Goal: Information Seeking & Learning: Learn about a topic

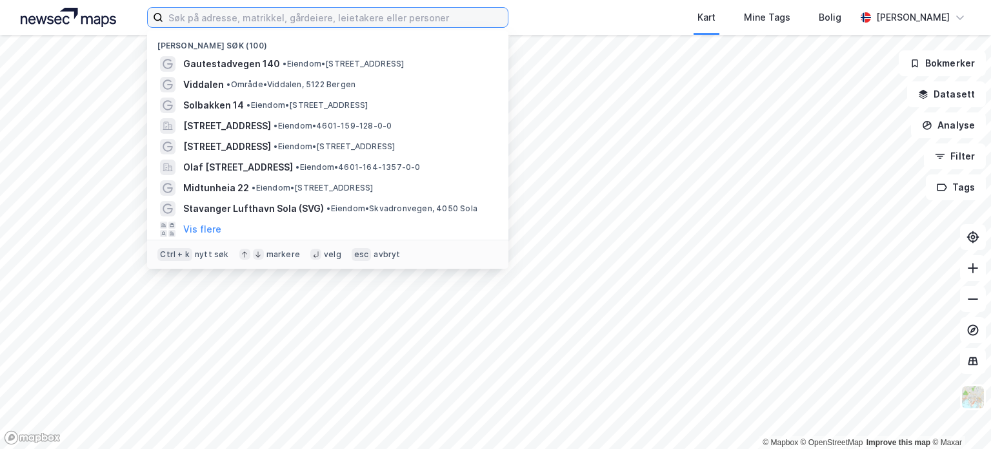
click at [290, 11] on input at bounding box center [335, 17] width 345 height 19
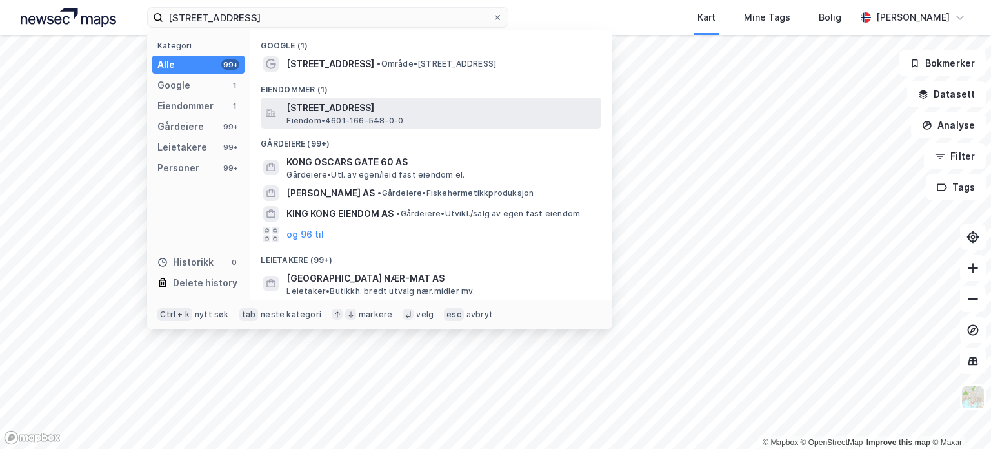
click at [533, 109] on span "[STREET_ADDRESS]" at bounding box center [442, 107] width 310 height 15
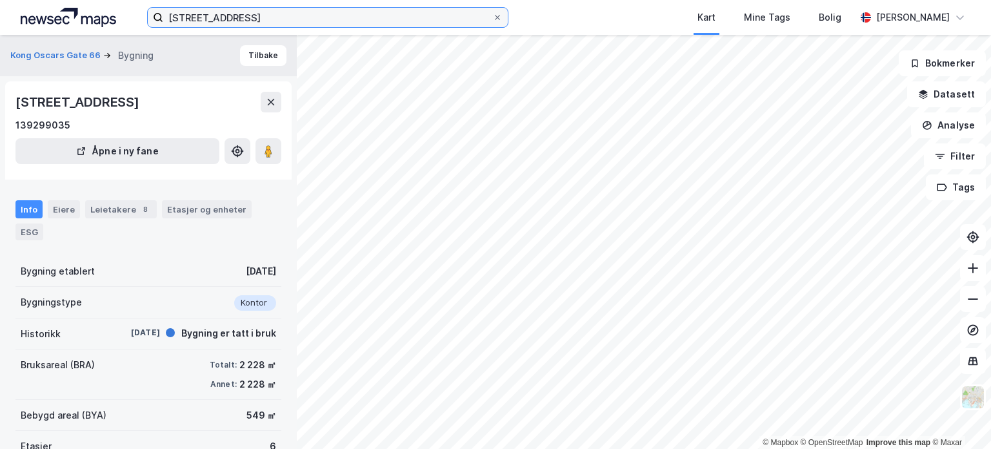
click at [266, 14] on input "[STREET_ADDRESS]" at bounding box center [327, 17] width 329 height 19
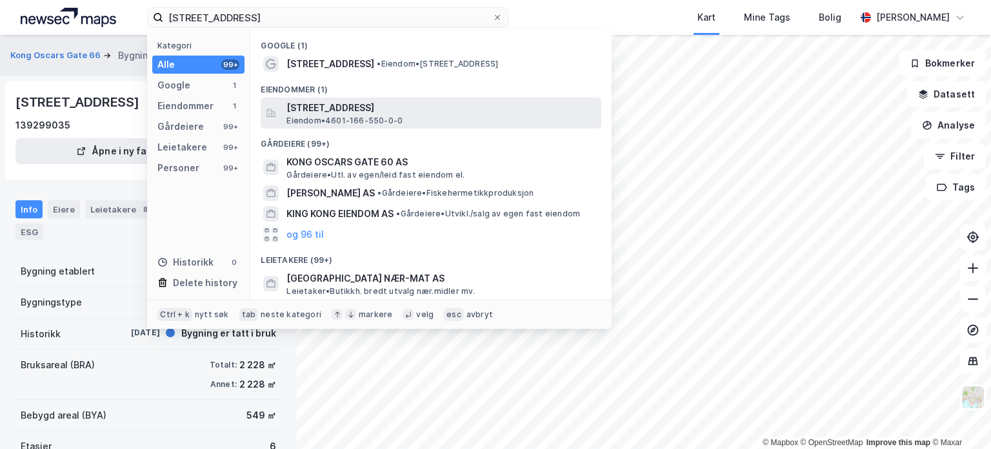
click at [482, 116] on div "[STREET_ADDRESS] • 4601-166-550-0-0" at bounding box center [443, 113] width 312 height 26
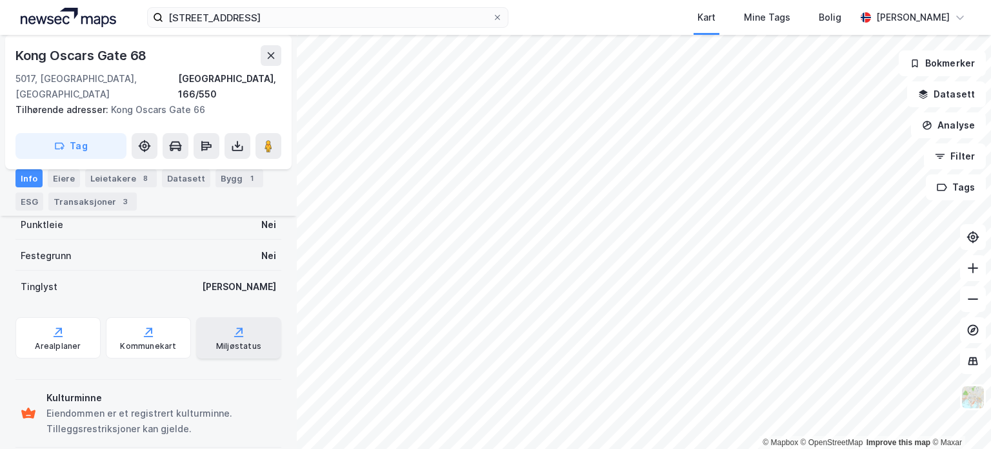
scroll to position [336, 0]
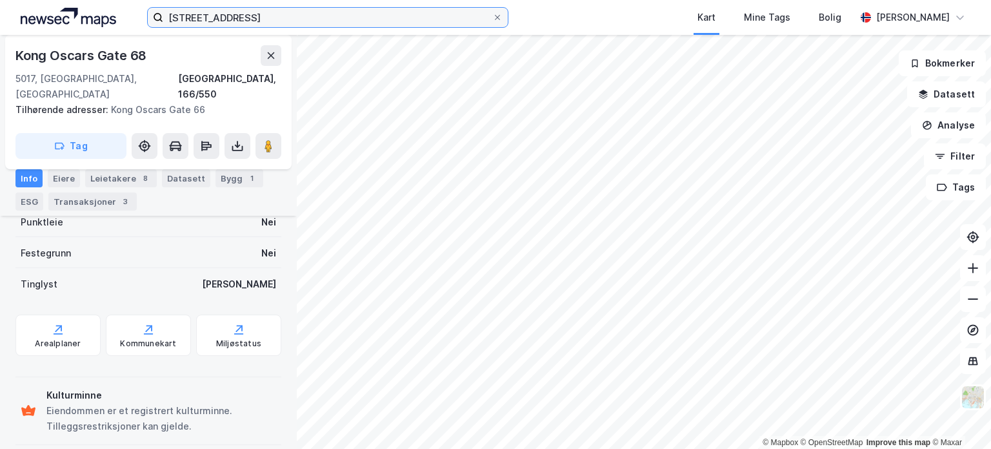
click at [297, 13] on input "[STREET_ADDRESS]" at bounding box center [327, 17] width 329 height 19
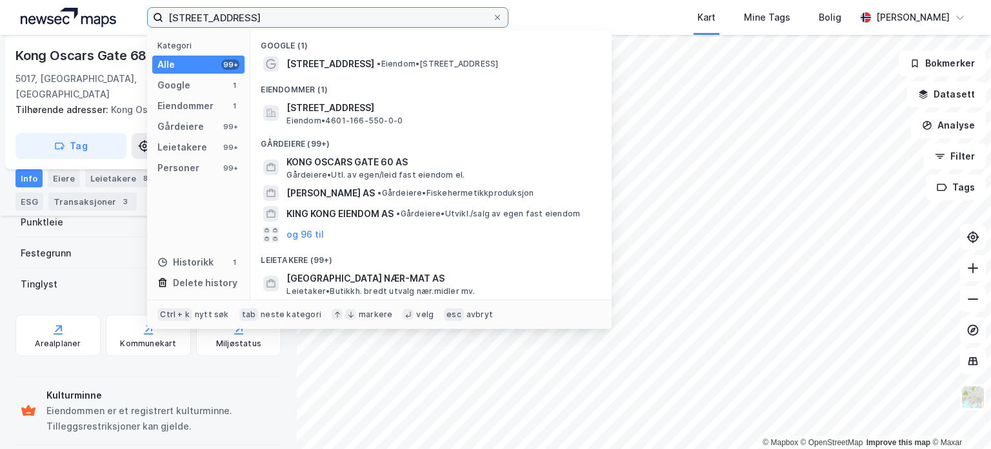
drag, startPoint x: 281, startPoint y: 17, endPoint x: 119, endPoint y: 14, distance: 162.0
click at [119, 14] on div "kong [STREET_ADDRESS] Kategori Alle 99+ Google 1 Eiendommer 1 Gårdeiere 99+ Lei…" at bounding box center [495, 17] width 991 height 35
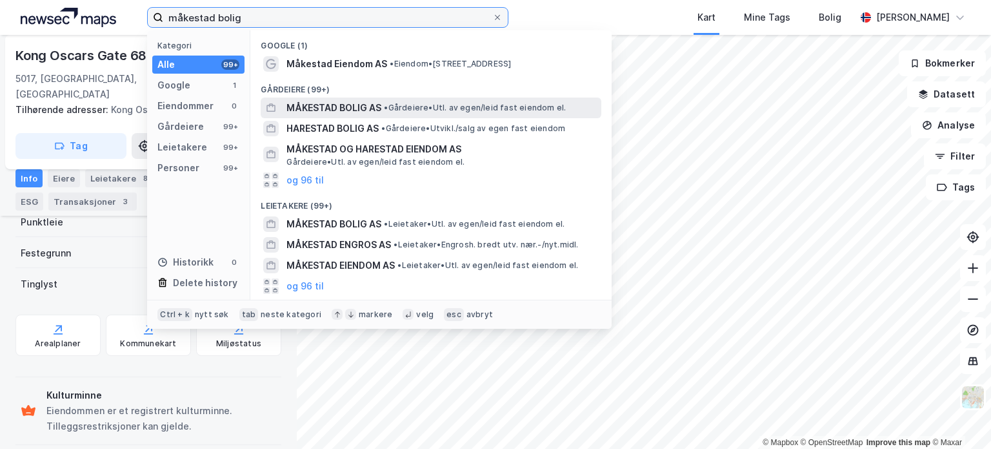
type input "måkestad bolig"
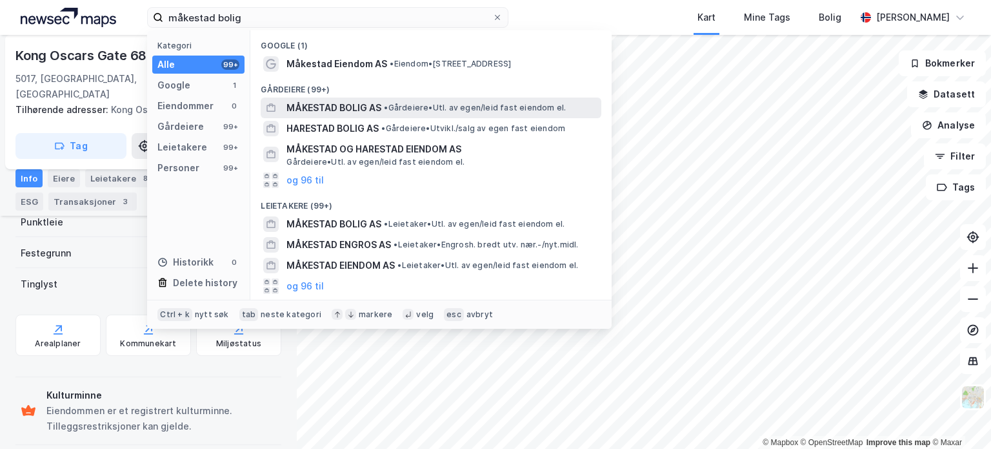
click at [336, 105] on span "MÅKESTAD BOLIG AS" at bounding box center [334, 107] width 95 height 15
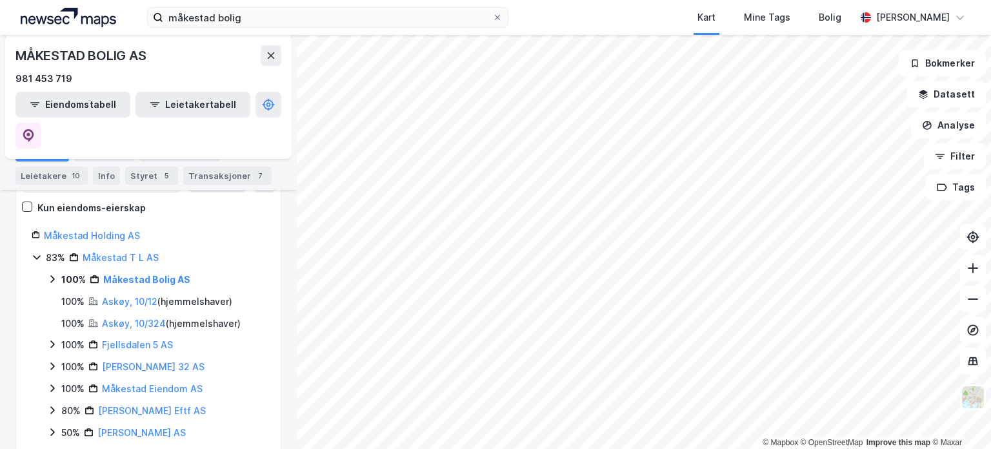
scroll to position [142, 0]
click at [49, 275] on icon at bounding box center [52, 280] width 10 height 10
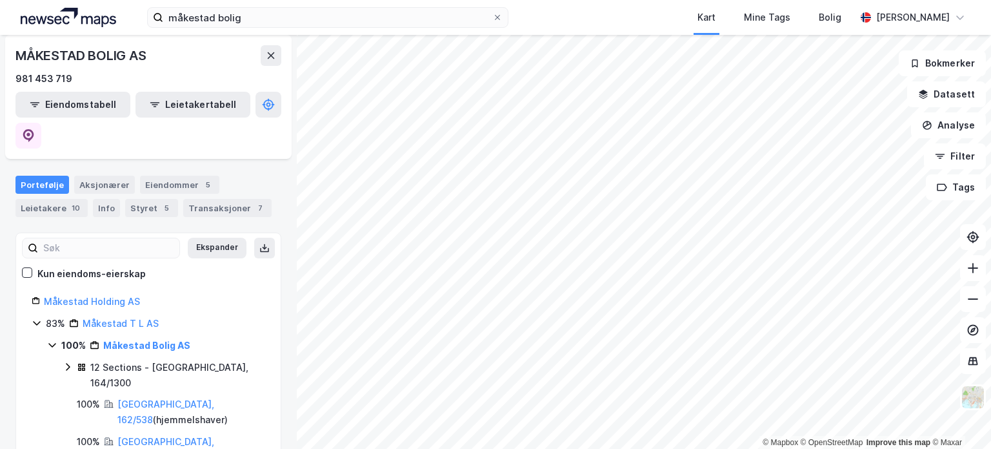
scroll to position [0, 0]
